Goal: Communication & Community: Ask a question

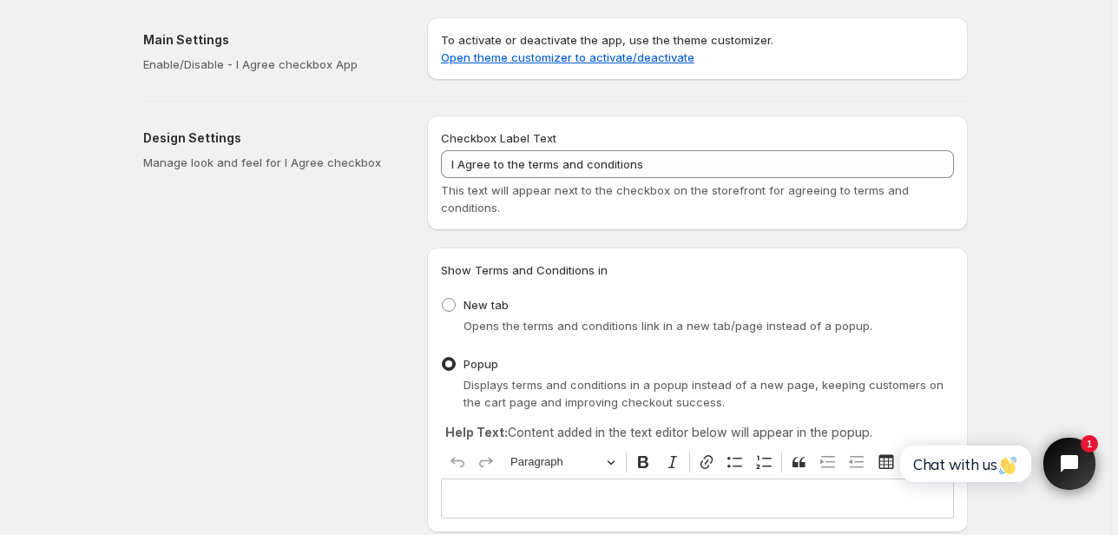
click at [509, 48] on p "To activate or deactivate the app, use the theme customizer. Open theme customi…" at bounding box center [697, 48] width 513 height 35
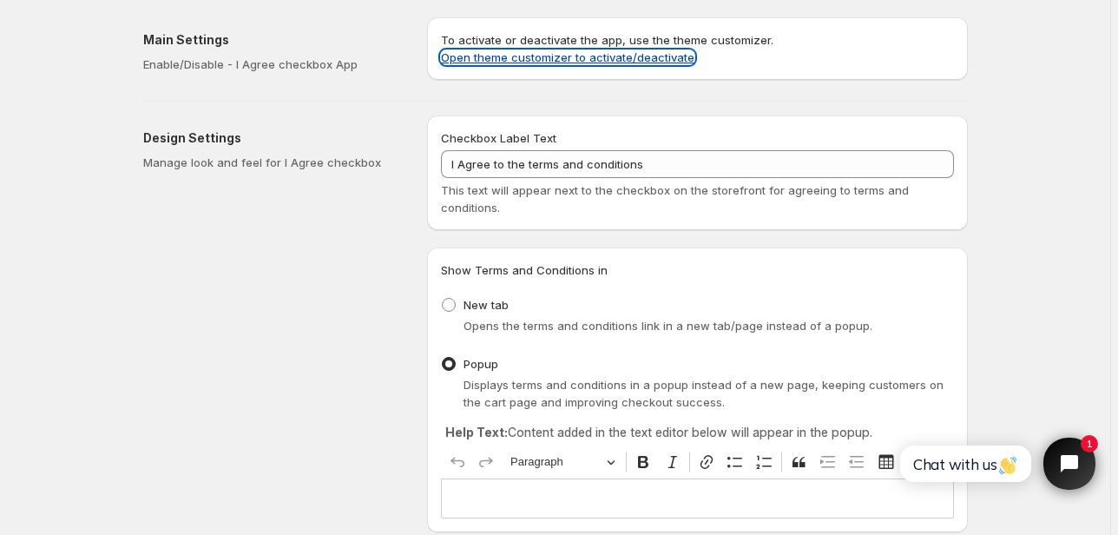
click at [542, 53] on link "Open theme customizer to activate/deactivate" at bounding box center [567, 57] width 253 height 14
click at [554, 58] on link "Open theme customizer to activate/deactivate" at bounding box center [567, 57] width 253 height 14
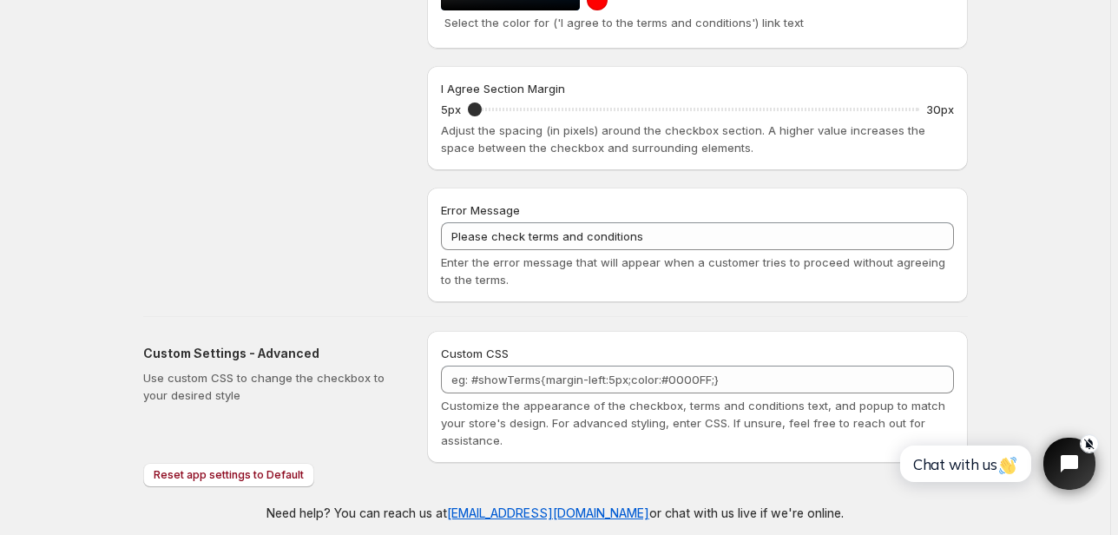
scroll to position [723, 0]
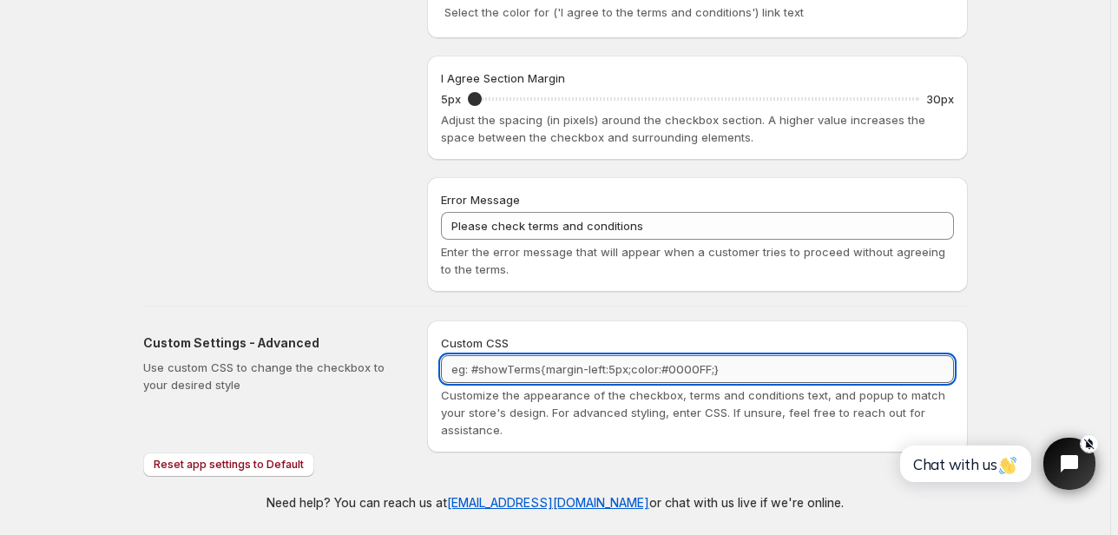
click at [590, 365] on textarea "Custom CSS" at bounding box center [697, 369] width 513 height 28
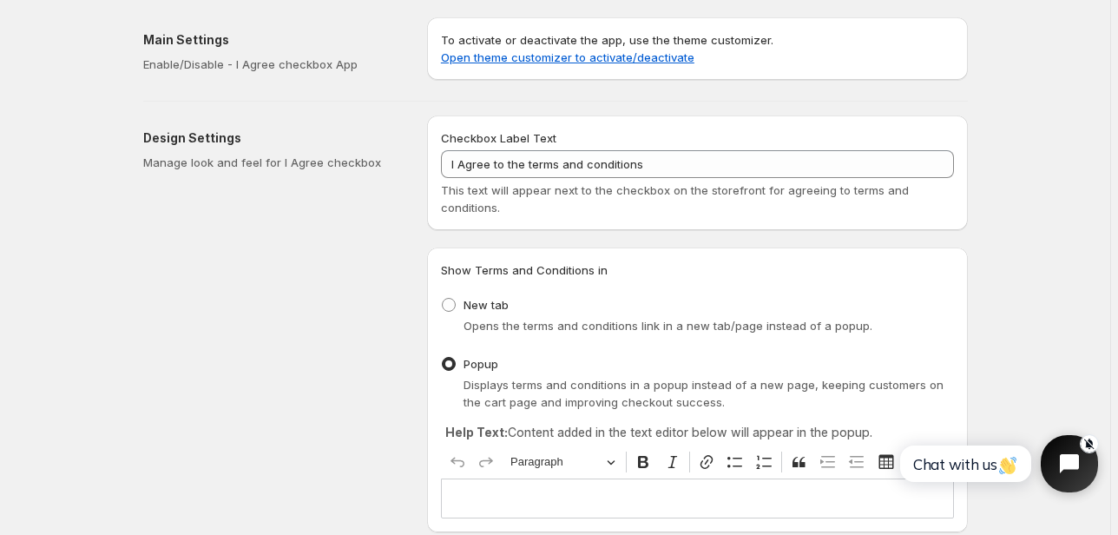
click at [1055, 464] on button "Open chat widget" at bounding box center [1069, 463] width 57 height 57
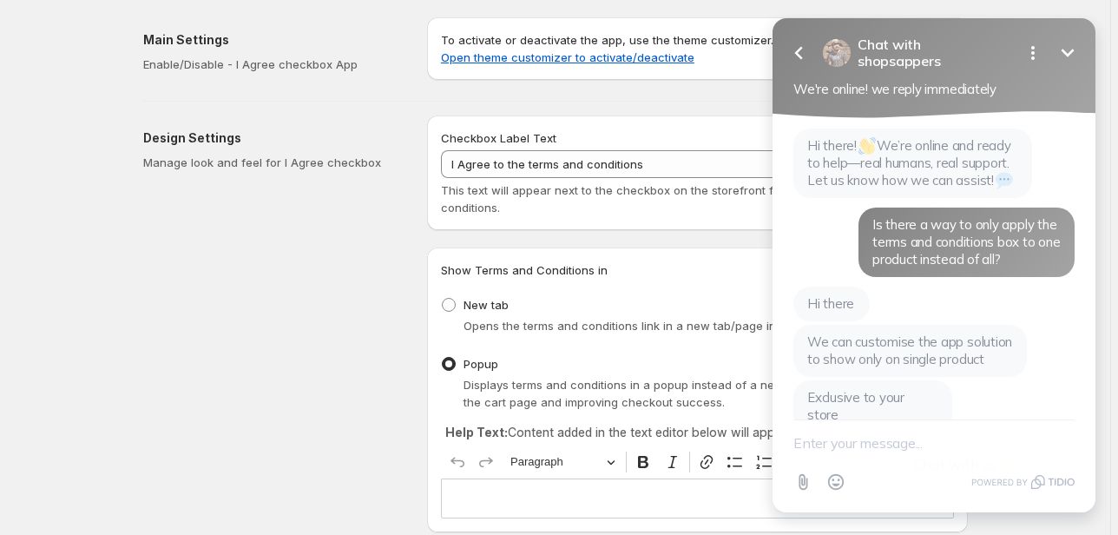
scroll to position [325, 0]
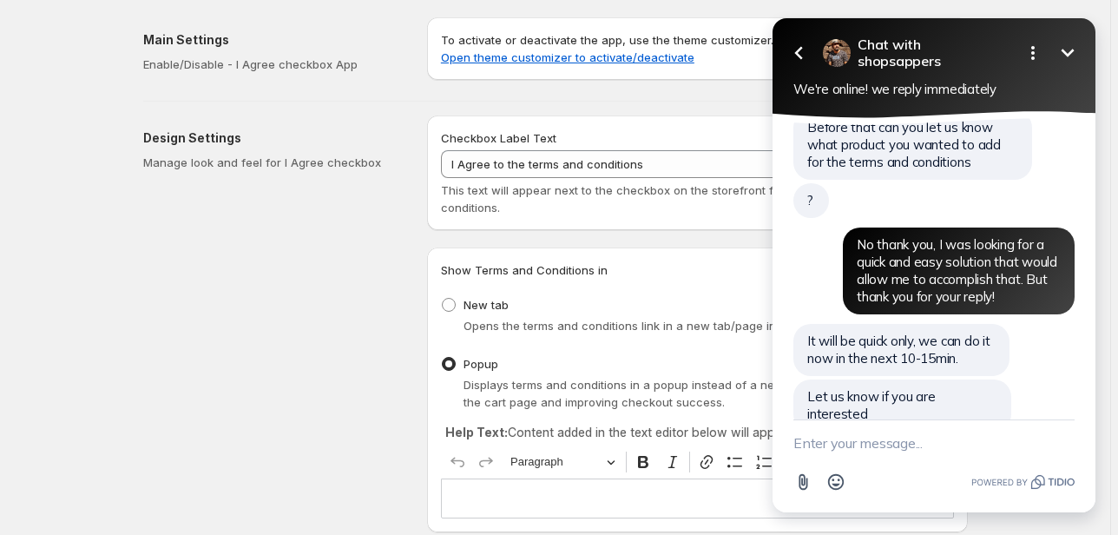
click at [1062, 52] on icon "Minimize" at bounding box center [1067, 53] width 21 height 21
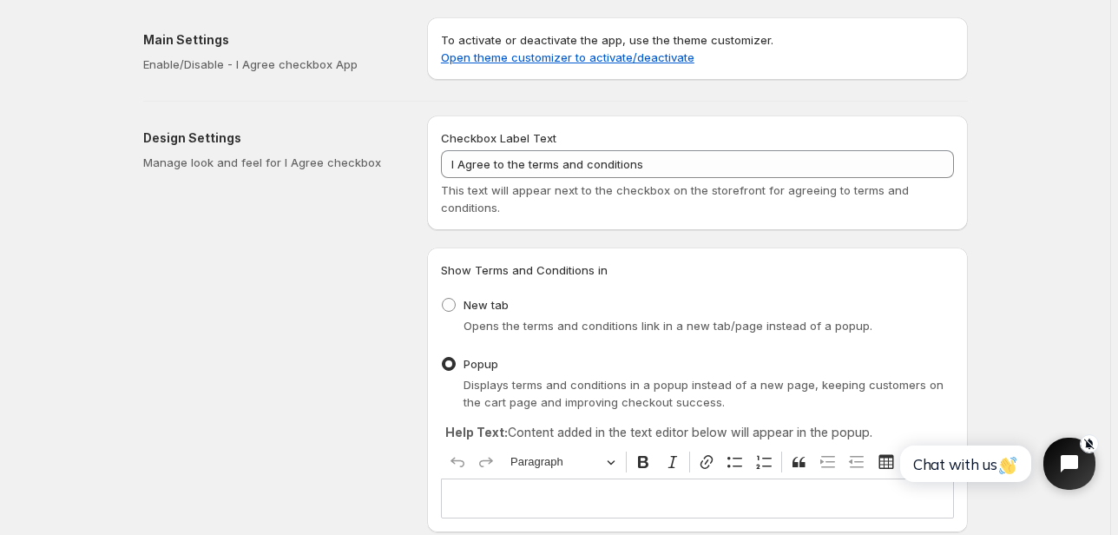
click at [440, 3] on div "Main Settings Enable/Disable - I Agree checkbox App To activate or deactivate t…" at bounding box center [548, 44] width 838 height 83
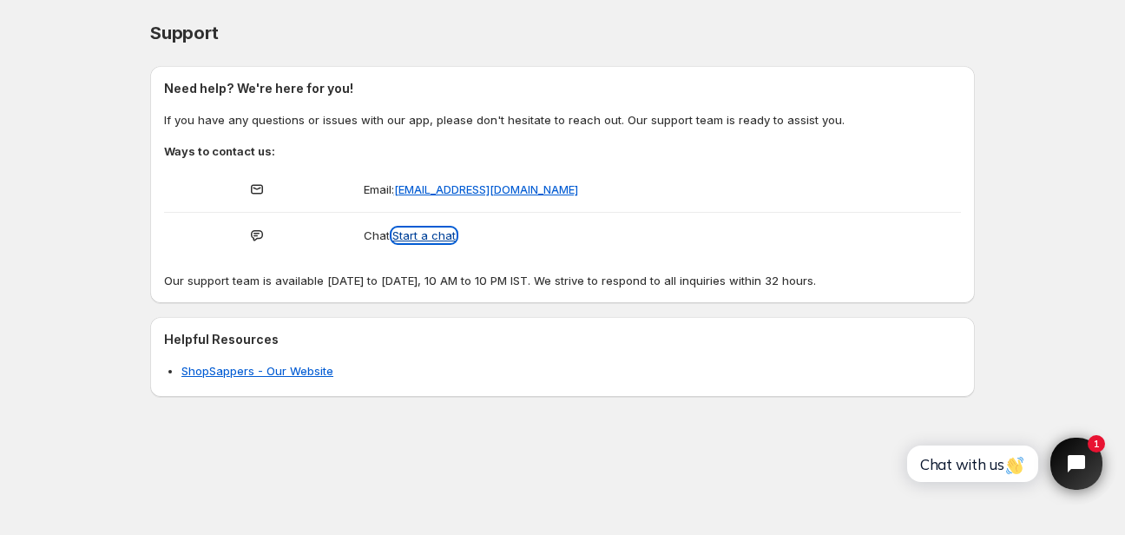
click at [443, 234] on button "Start a chat" at bounding box center [423, 235] width 63 height 14
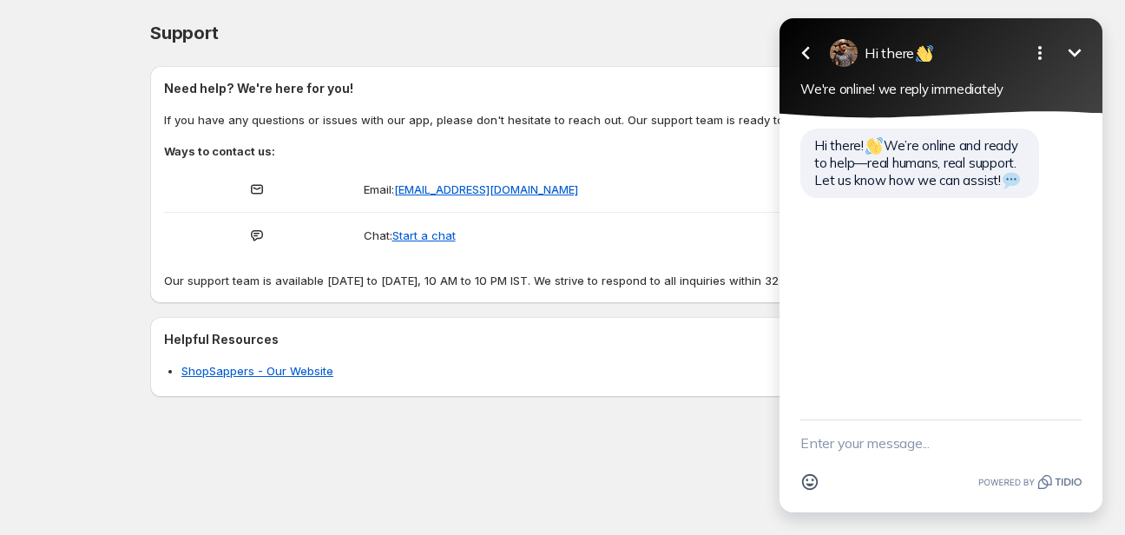
click at [936, 442] on textarea "New message" at bounding box center [940, 442] width 281 height 45
click at [1009, 445] on textarea "Is there a way to only apply the terms and conditions to one product?" at bounding box center [919, 434] width 238 height 62
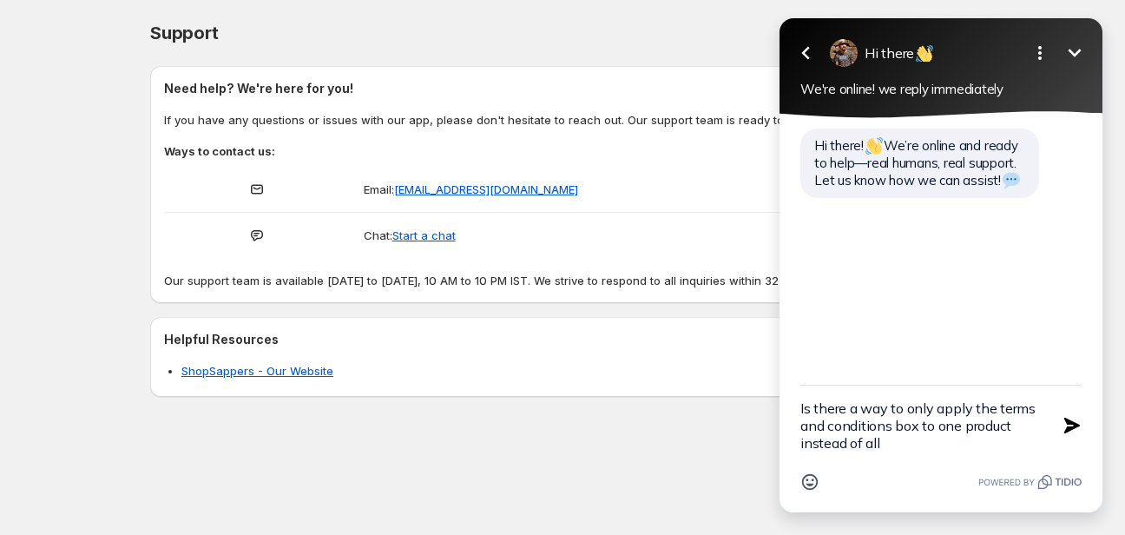
type textarea "Is there a way to only apply the terms and conditions box to one product instea…"
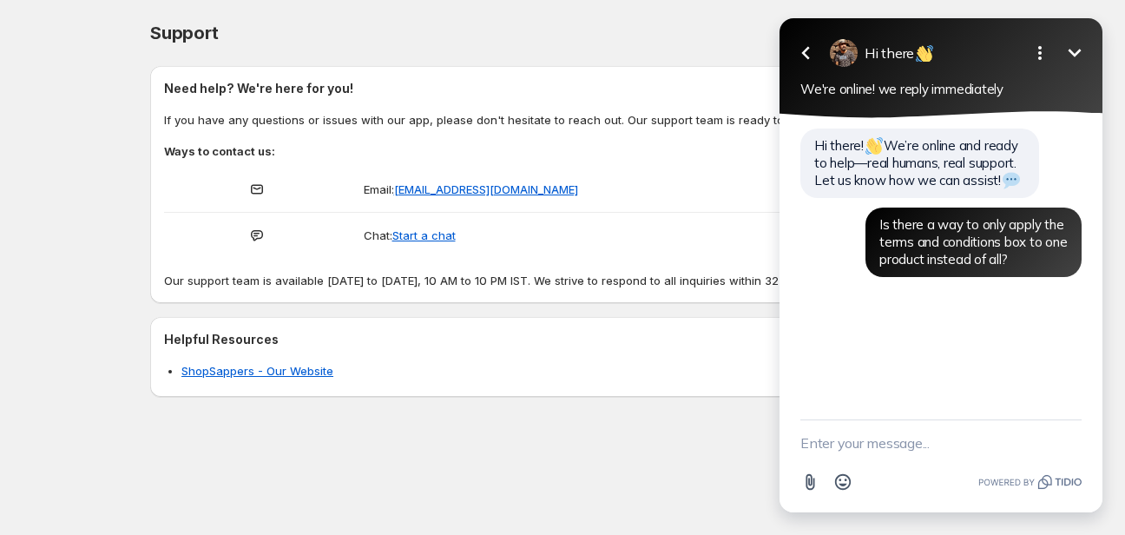
click at [1043, 55] on icon "Open options" at bounding box center [1039, 53] width 21 height 21
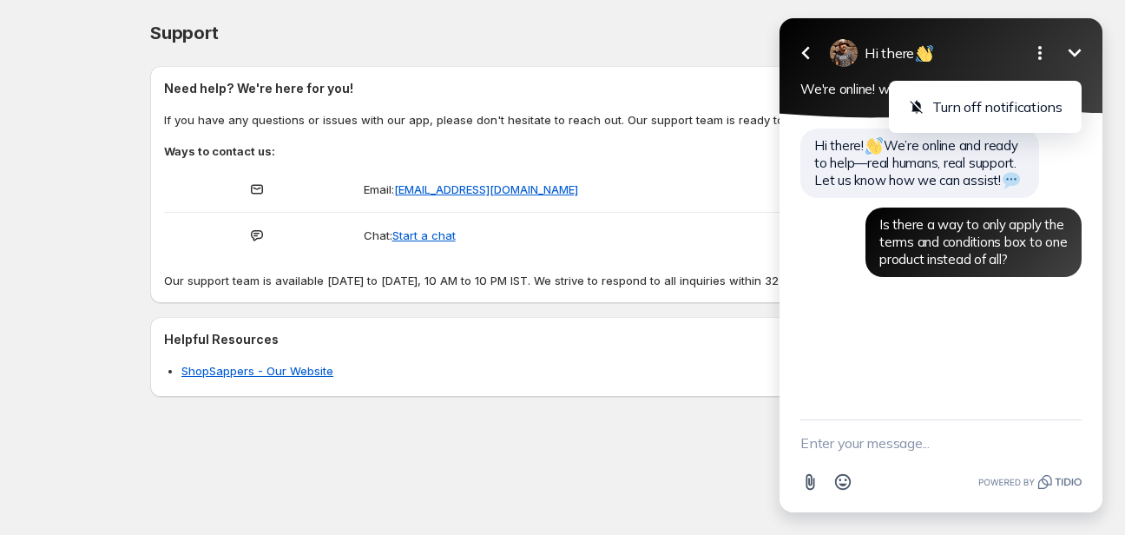
click at [1043, 55] on icon "Close options" at bounding box center [1039, 53] width 21 height 21
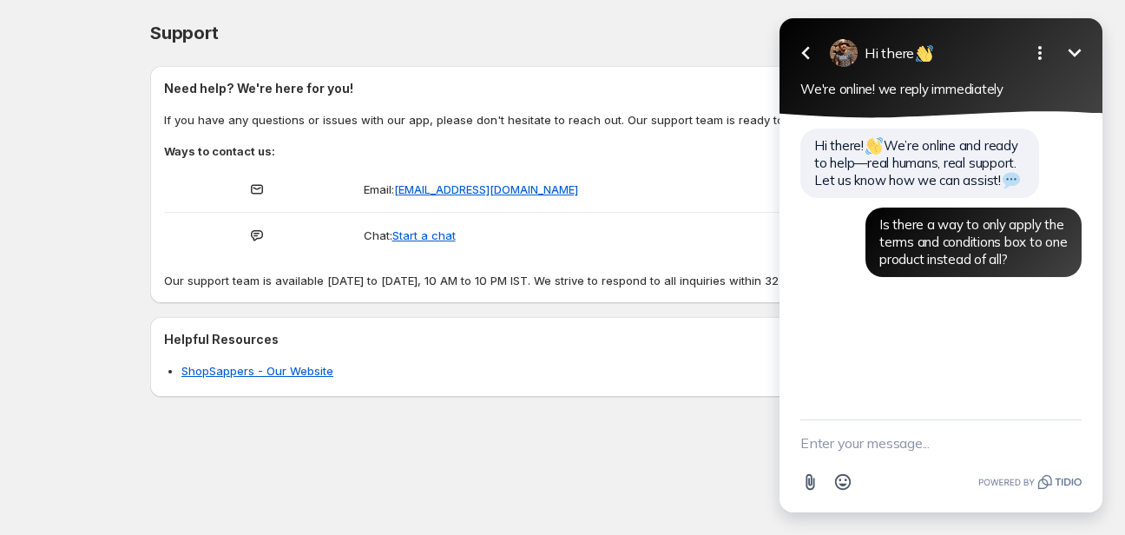
click at [1043, 55] on icon "Open options" at bounding box center [1039, 53] width 21 height 21
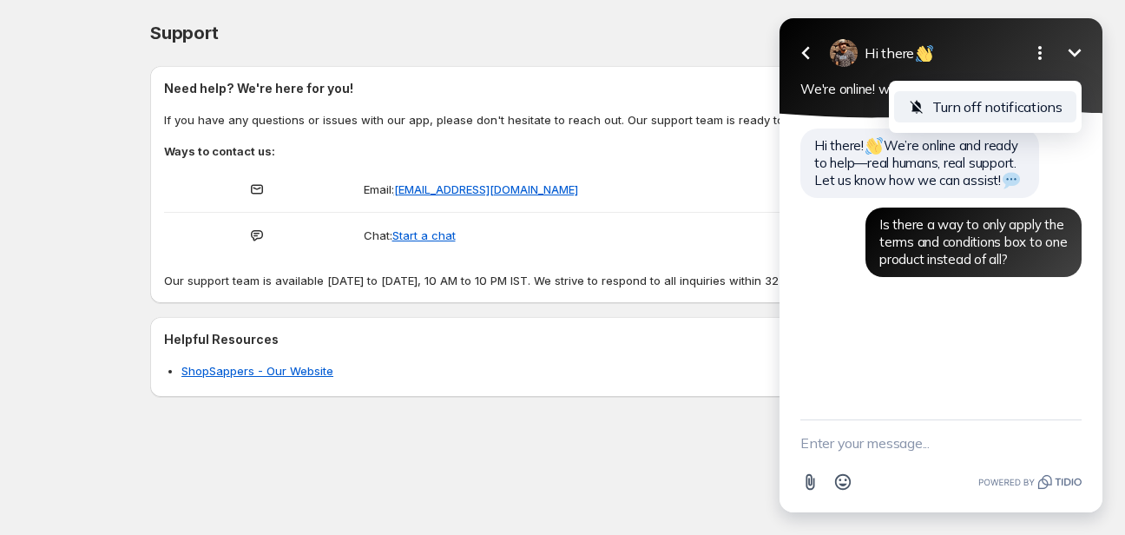
click at [988, 103] on span "Turn off notifications" at bounding box center [997, 106] width 130 height 17
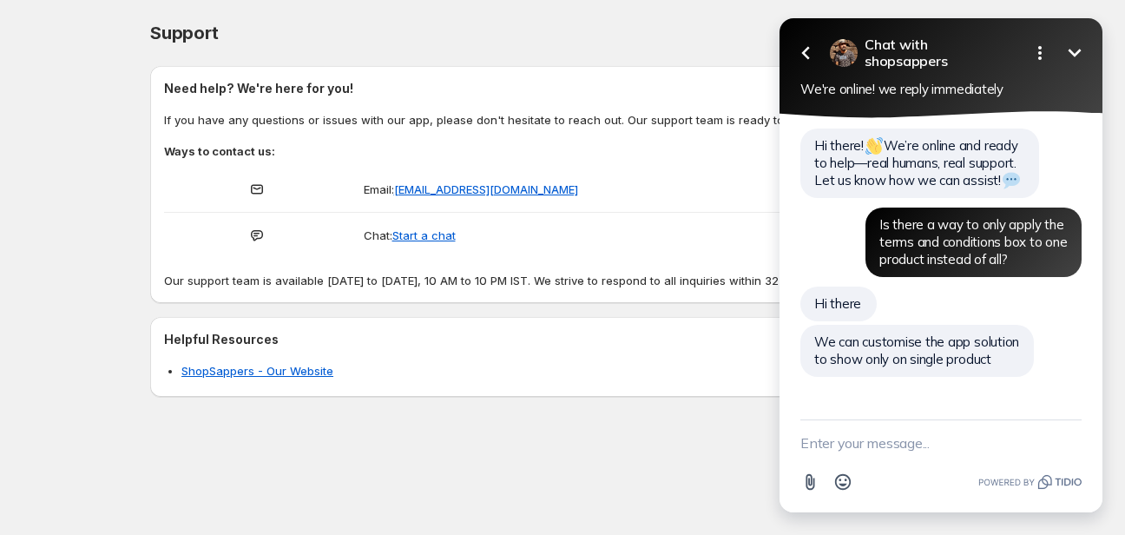
scroll to position [17, 0]
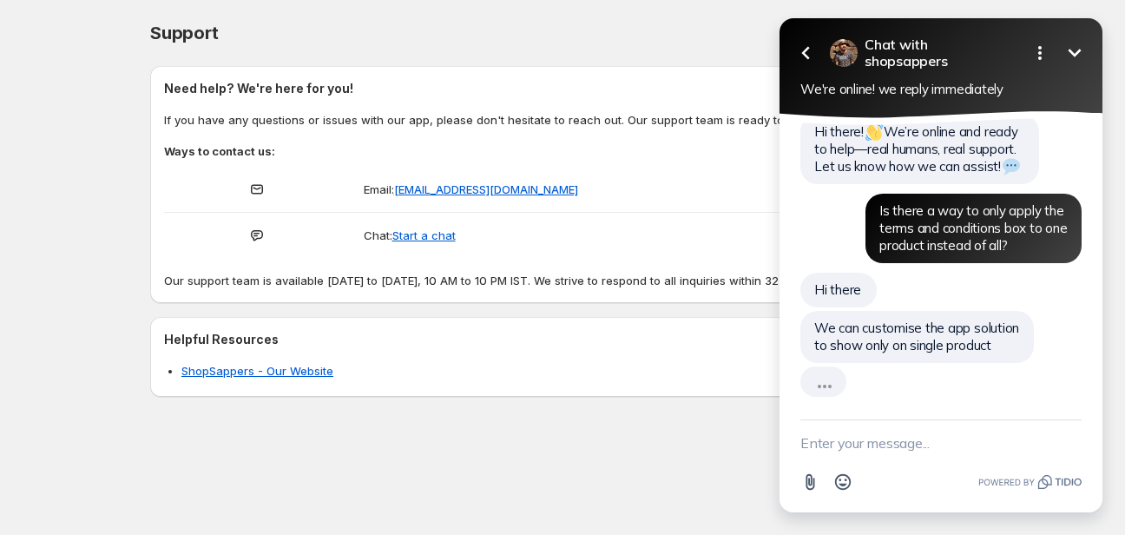
click at [883, 438] on textarea "New message" at bounding box center [940, 442] width 281 height 45
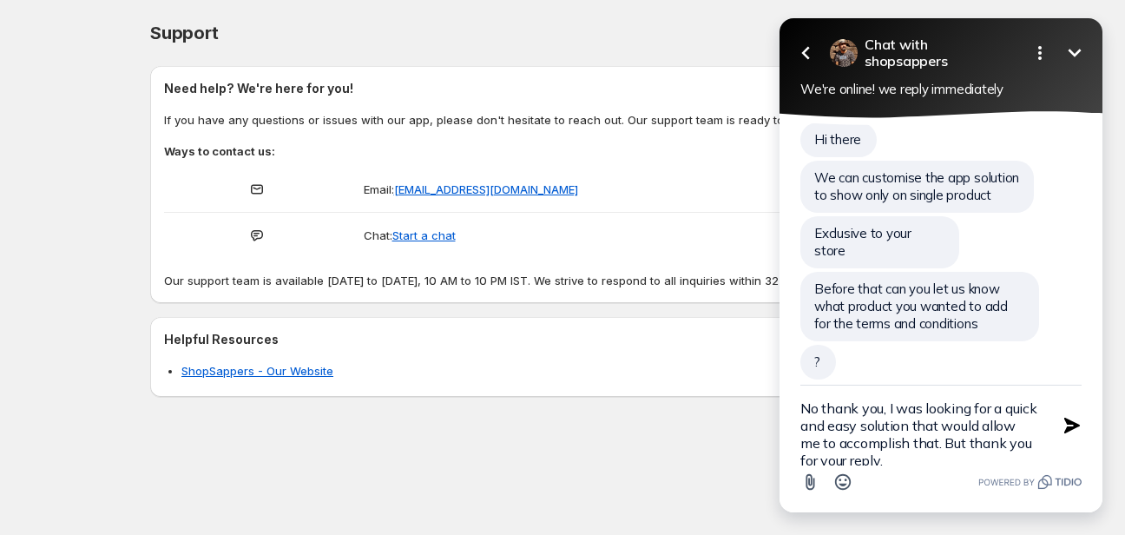
scroll to position [3, 0]
type textarea "No thank you, I was looking for a quick and easy solution that would allow me t…"
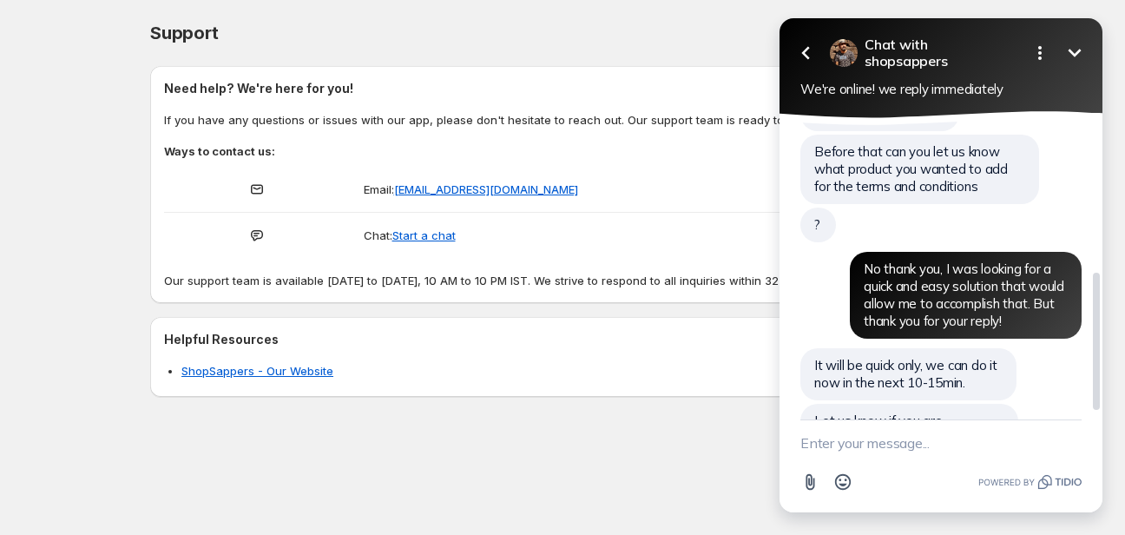
scroll to position [325, 0]
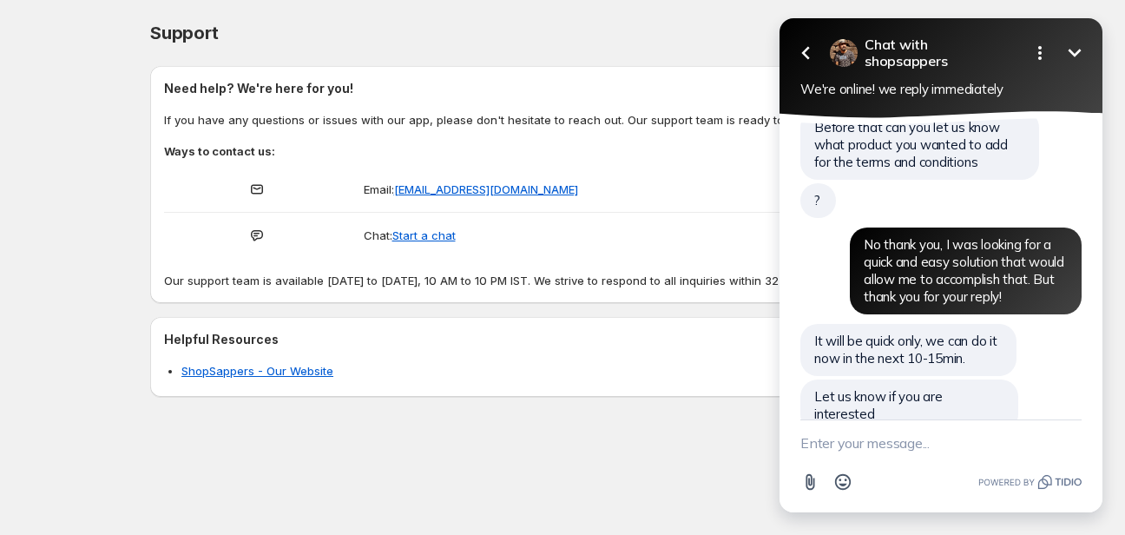
click at [1082, 53] on icon "Minimize" at bounding box center [1074, 53] width 21 height 21
